Goal: Check status: Check status

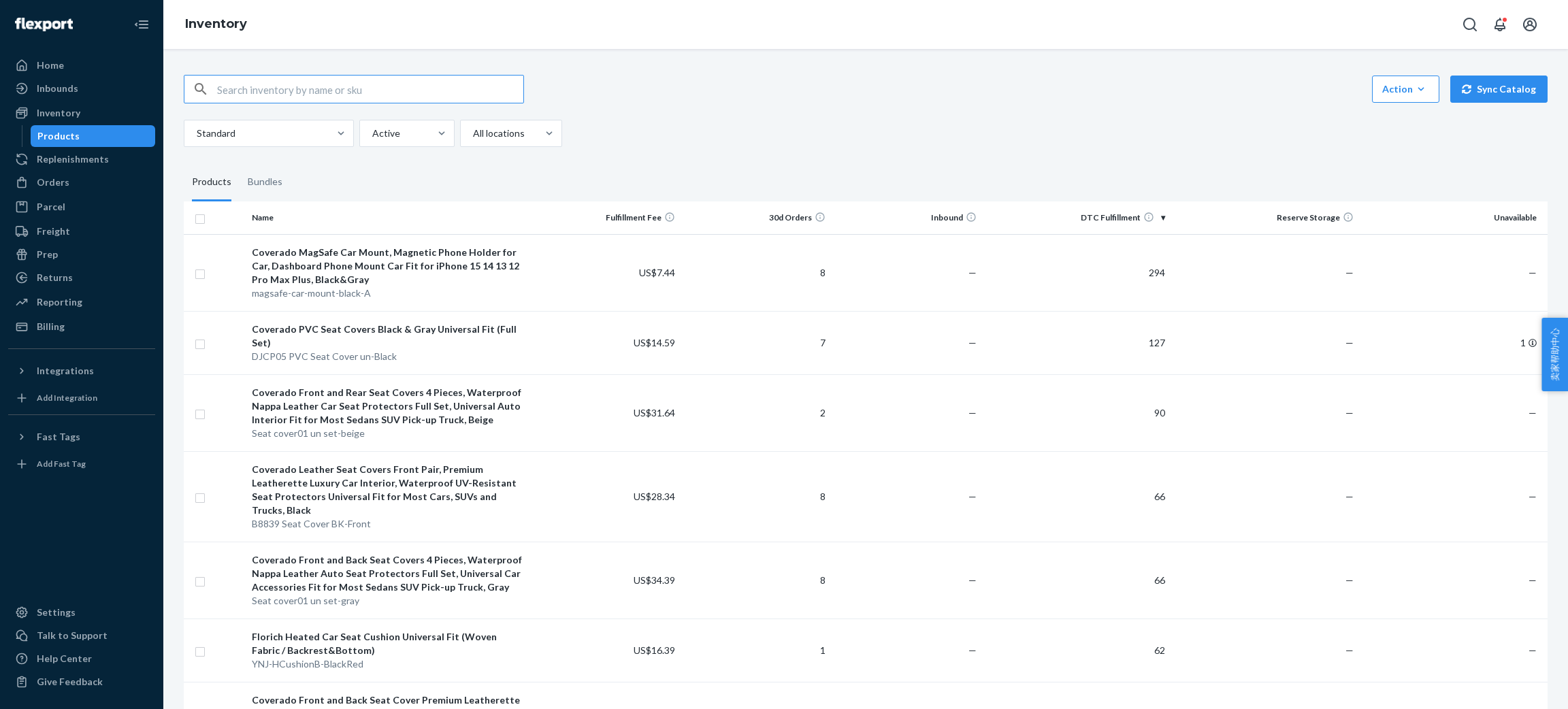
paste input "RAM02 LO Full Set-Blue"
type input "RAM02 LO Full Set-Blue"
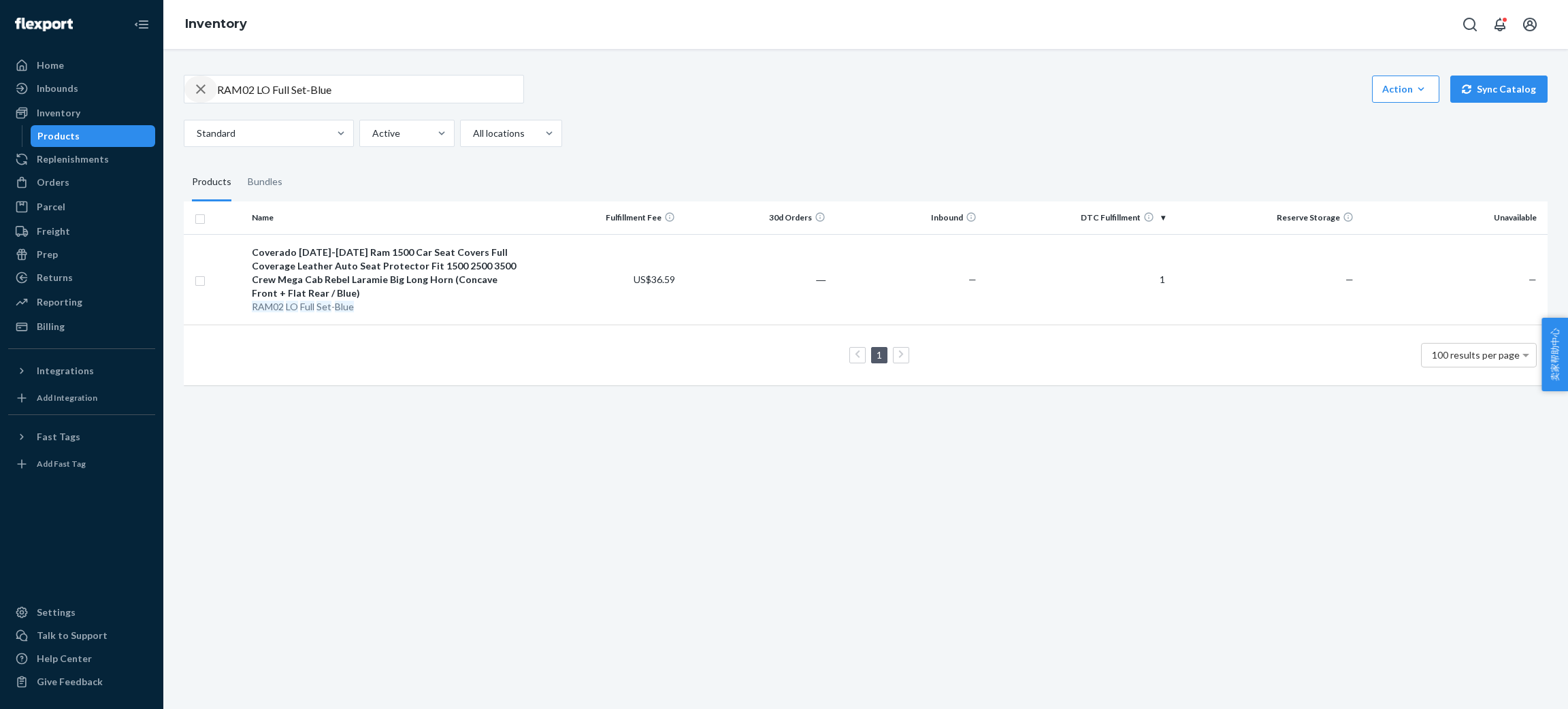
click at [202, 82] on icon "button" at bounding box center [201, 89] width 16 height 28
click at [67, 182] on div "Orders" at bounding box center [82, 182] width 144 height 19
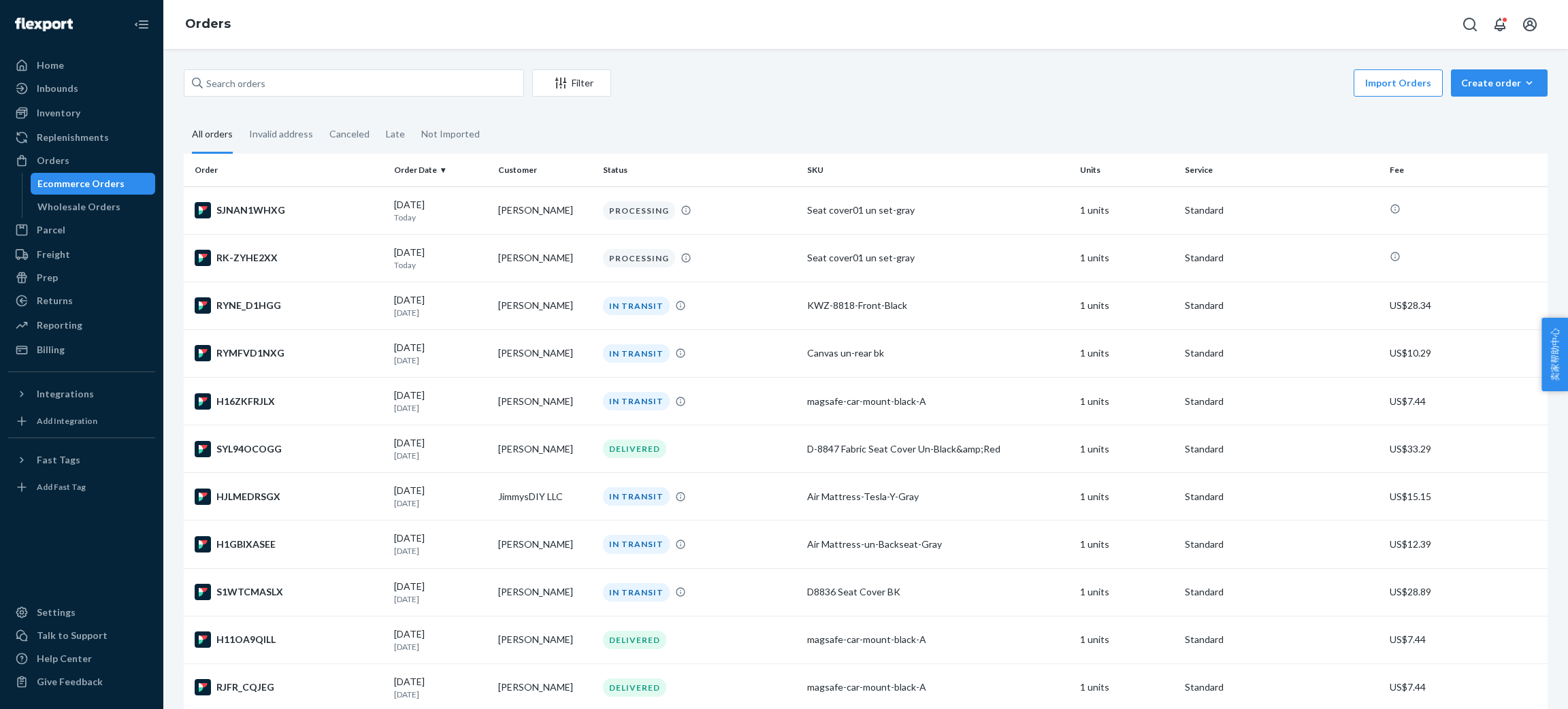
click at [636, 76] on div "Import Orders Create order Ecommerce order Removal order" at bounding box center [1083, 85] width 928 height 30
